Goal: Information Seeking & Learning: Find specific fact

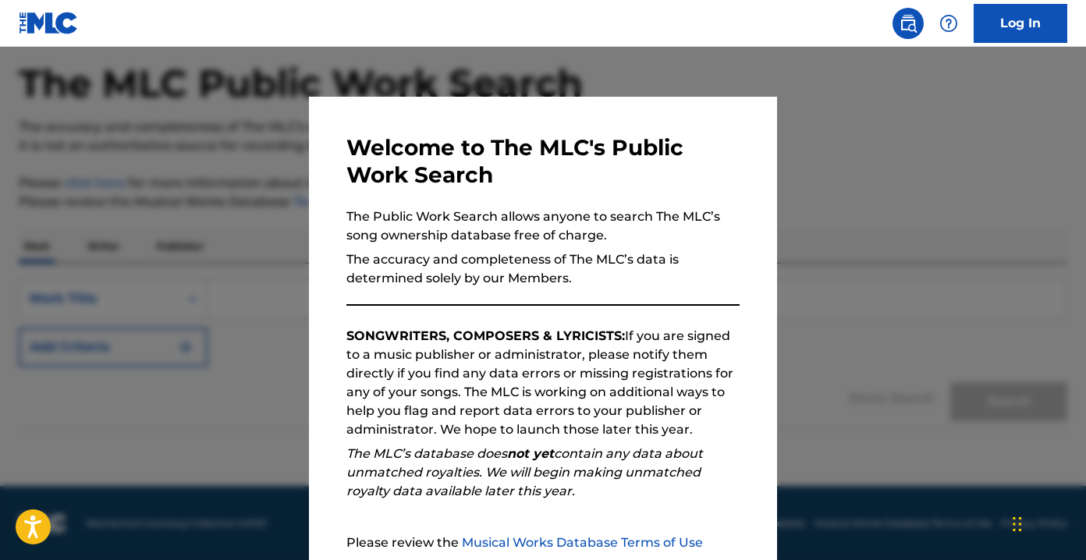
scroll to position [69, 0]
click at [888, 182] on div at bounding box center [543, 327] width 1086 height 560
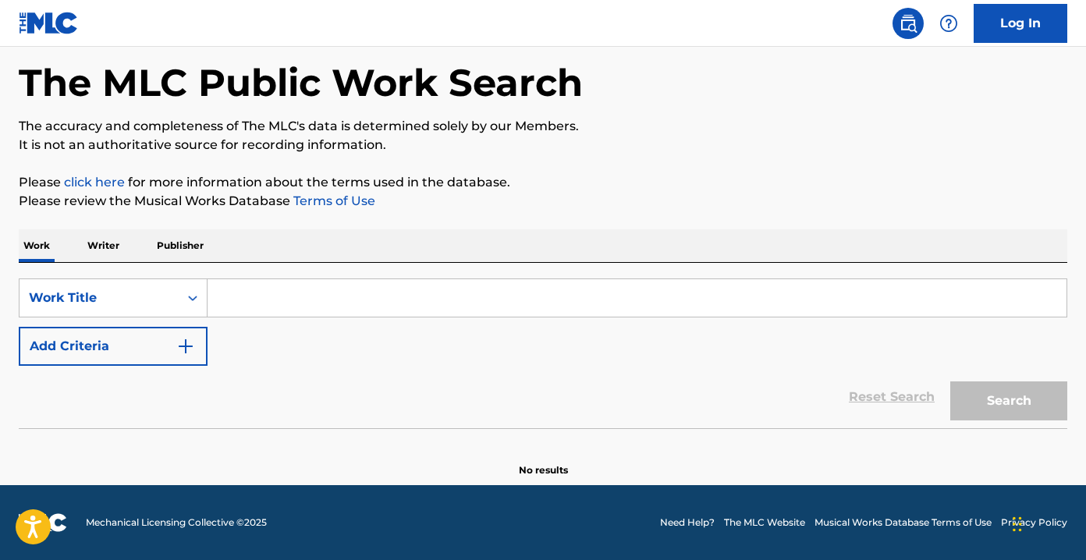
click at [358, 292] on input "Search Form" at bounding box center [636, 297] width 859 height 37
paste input "Take Me Home"
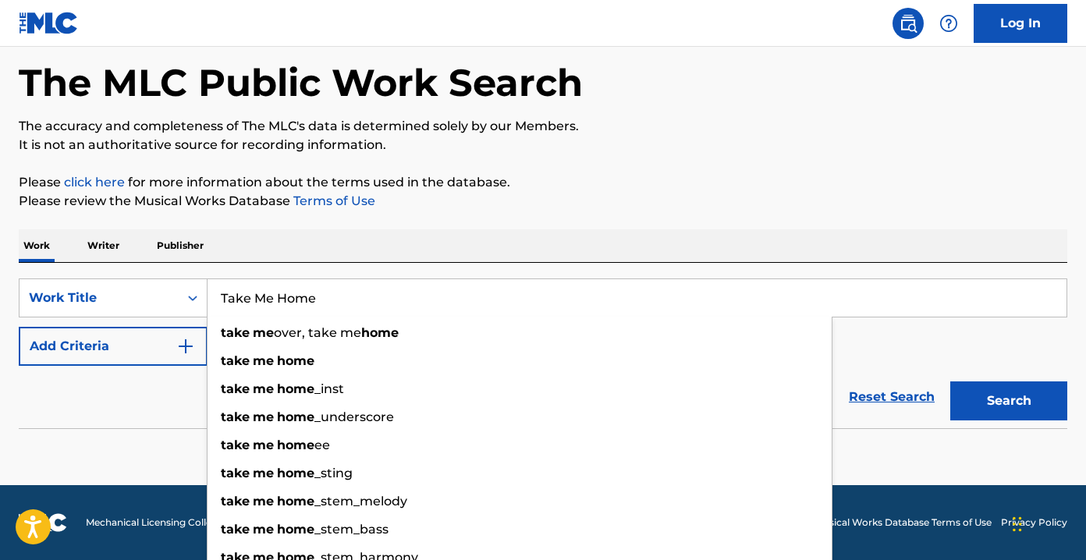
type input "Take Me Home"
click at [177, 345] on img "Search Form" at bounding box center [185, 346] width 19 height 19
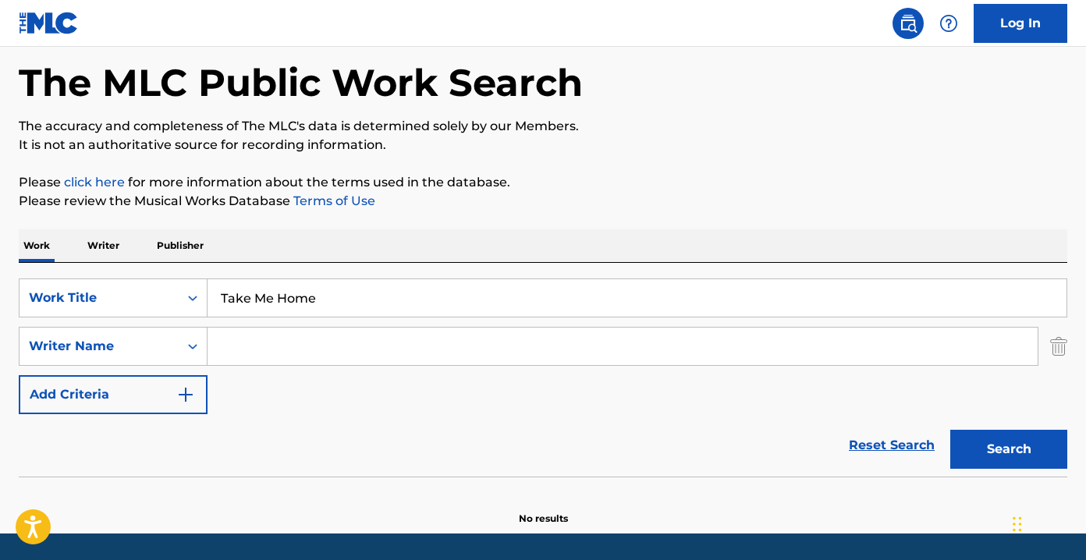
click at [230, 346] on input "Search Form" at bounding box center [622, 346] width 830 height 37
paste input "[PERSON_NAME]"
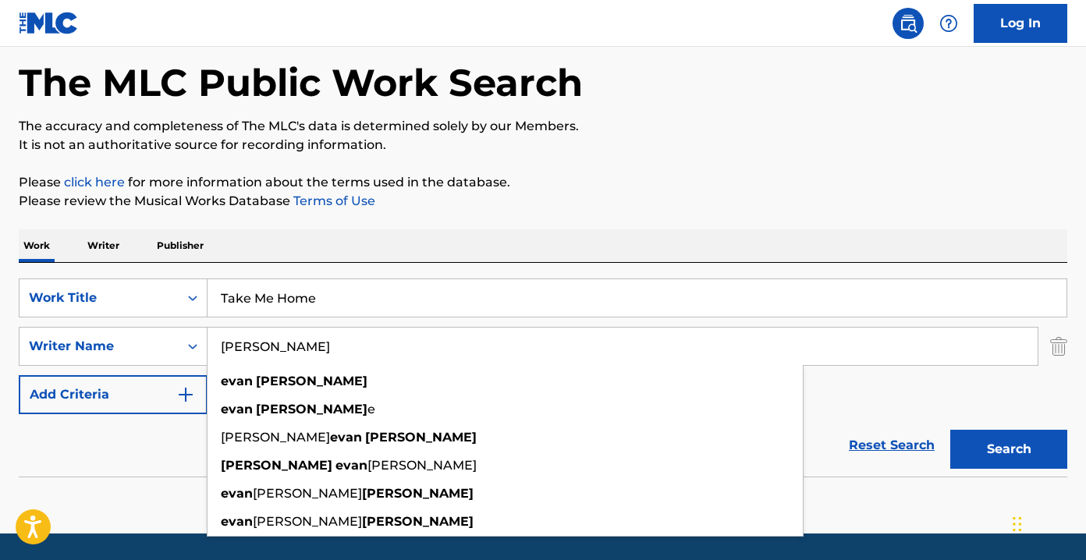
type input "[PERSON_NAME]"
click at [983, 438] on button "Search" at bounding box center [1008, 449] width 117 height 39
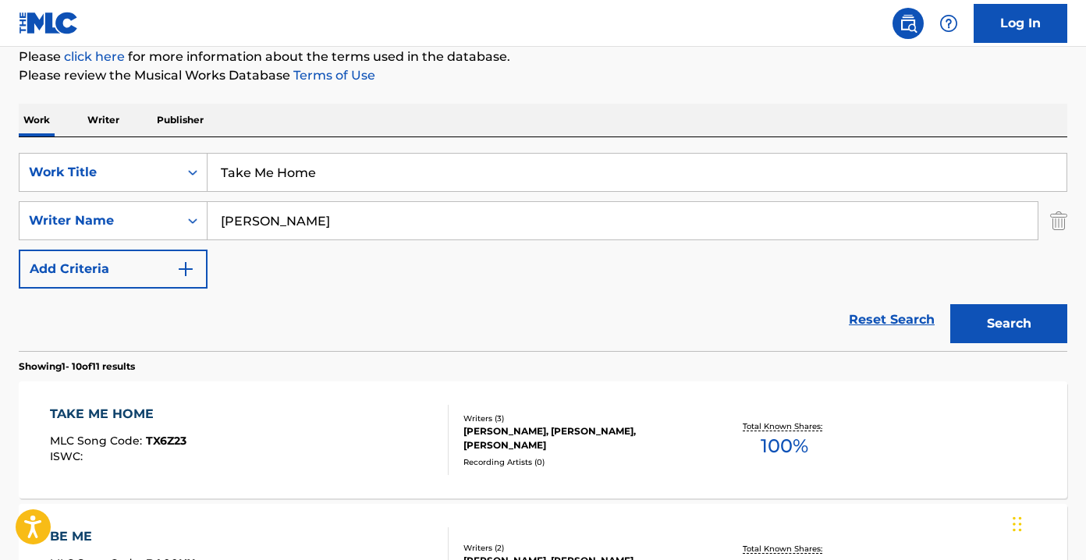
scroll to position [220, 0]
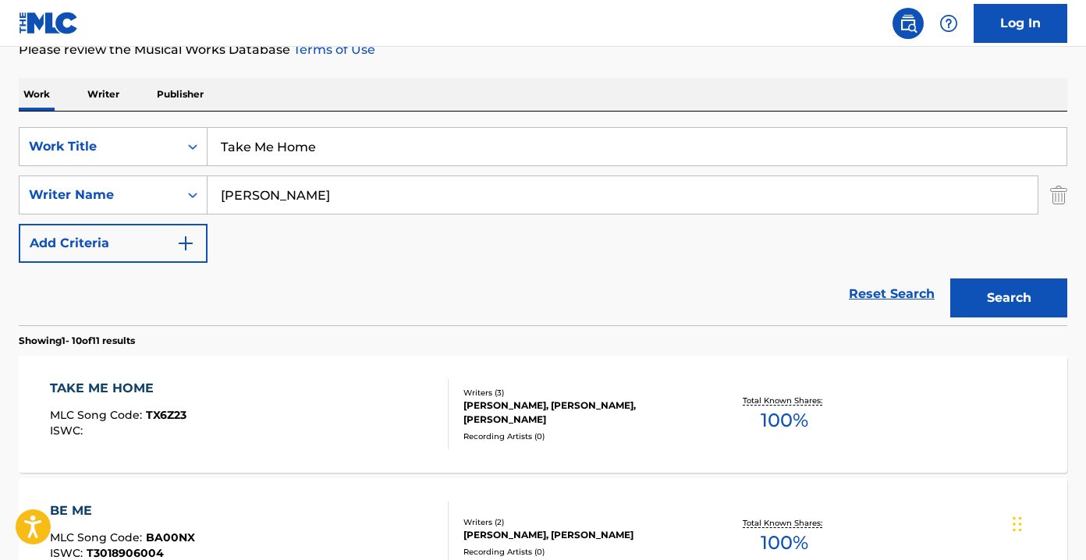
click at [828, 428] on div "Total Known Shares: 100 %" at bounding box center [784, 415] width 174 height 48
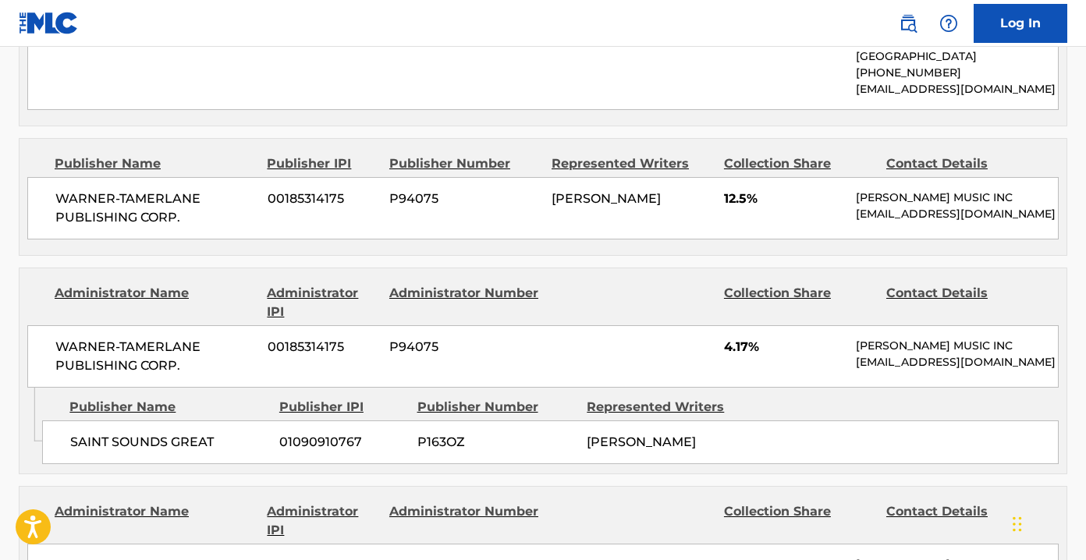
scroll to position [2273, 0]
